Goal: Task Accomplishment & Management: Manage account settings

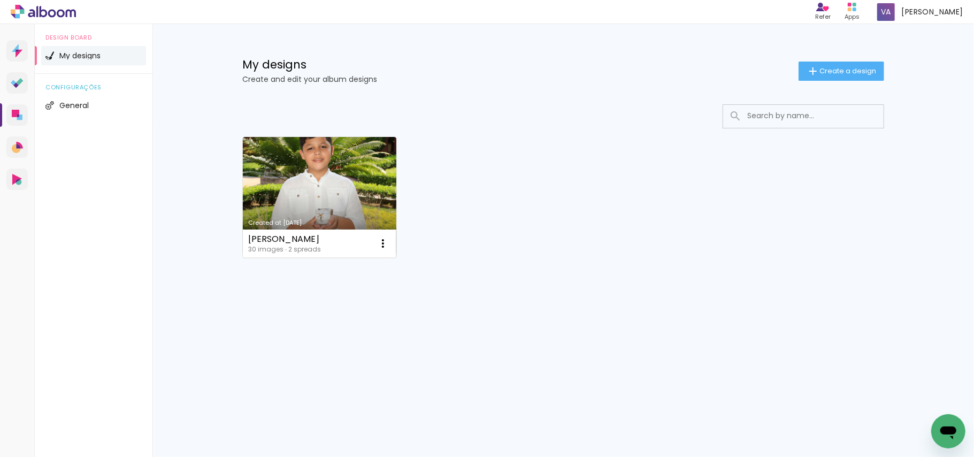
click at [315, 197] on link "Created at [DATE]" at bounding box center [320, 197] width 154 height 121
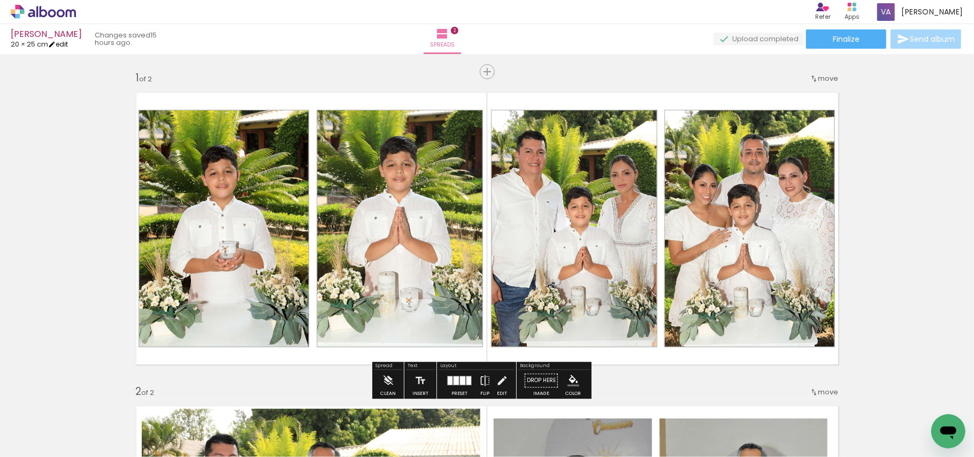
click at [68, 45] on link "edit" at bounding box center [58, 44] width 20 height 9
type input "5"
type input "20"
type input "50"
